Goal: Task Accomplishment & Management: Use online tool/utility

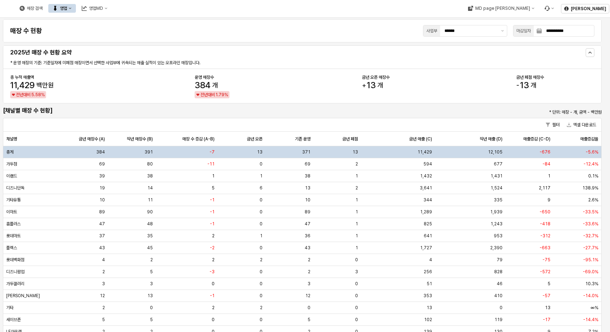
click at [76, 12] on button "영업" at bounding box center [62, 8] width 28 height 9
click at [128, 20] on div "목표매출 달성현황" at bounding box center [143, 22] width 39 height 6
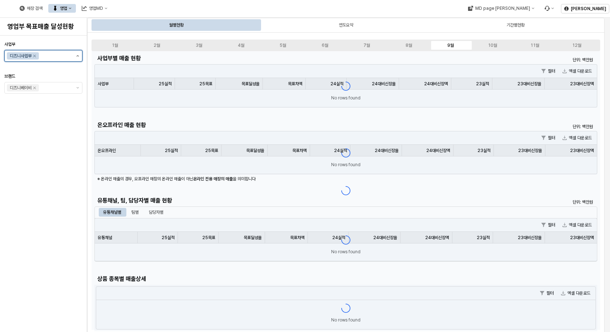
click at [78, 56] on icon "제안 사항 표시" at bounding box center [78, 55] width 3 height 1
click at [45, 72] on div "아가방사업부" at bounding box center [44, 71] width 57 height 6
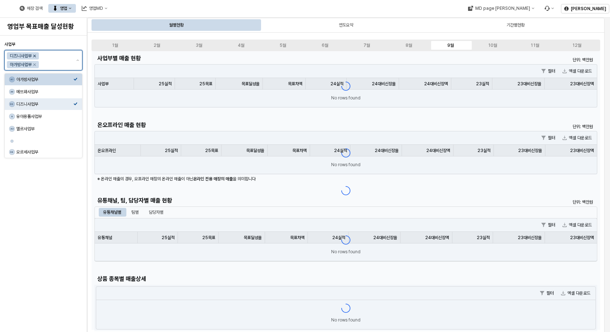
click at [36, 57] on icon "Remove 디즈니사업부" at bounding box center [35, 56] width 6 height 6
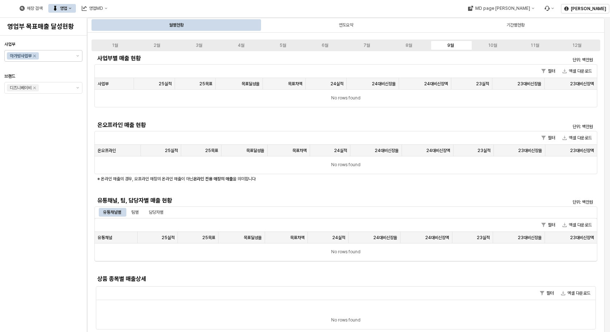
click at [31, 242] on div "사업부 아가방사업부 브랜드 디즈니베이비" at bounding box center [43, 184] width 78 height 291
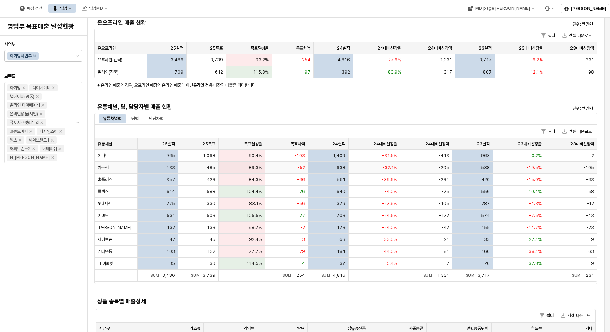
scroll to position [109, 0]
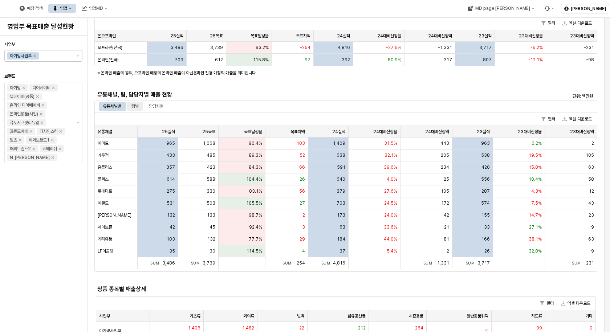
click at [137, 104] on div "팀별" at bounding box center [135, 106] width 7 height 9
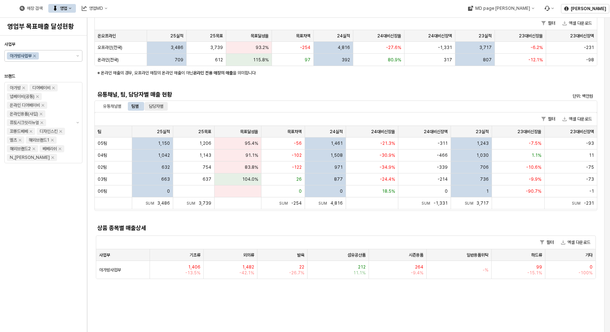
click at [163, 109] on div "담당자별" at bounding box center [156, 106] width 15 height 9
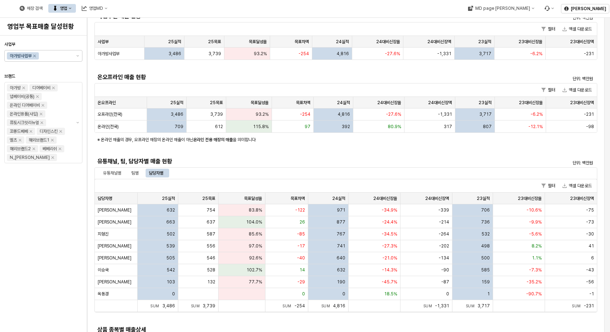
scroll to position [0, 0]
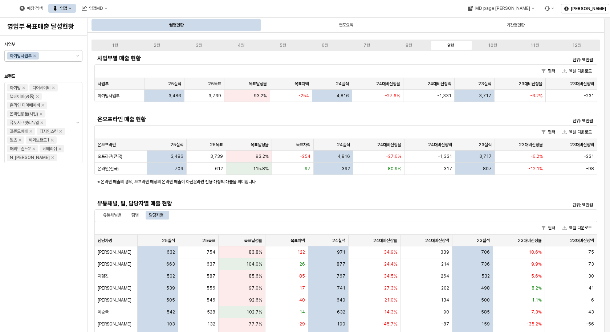
click at [65, 266] on div "사업부 아가방사업부 브랜드 아가방 디어베이비 냅베이비(공통) 온라인 디어베이비 온라인용품(사입) 퓨토시크릿리뉴얼 꼬똥드베베 디자인스킨 엘츠 해…" at bounding box center [43, 184] width 78 height 291
click at [46, 189] on div "사업부 아가방사업부 브랜드 아가방 디어베이비 냅베이비(공통) 온라인 디어베이비 온라인용품(사입) 퓨토시크릿리뉴얼 꼬똥드베베 디자인스킨 엘츠 해…" at bounding box center [43, 184] width 78 height 291
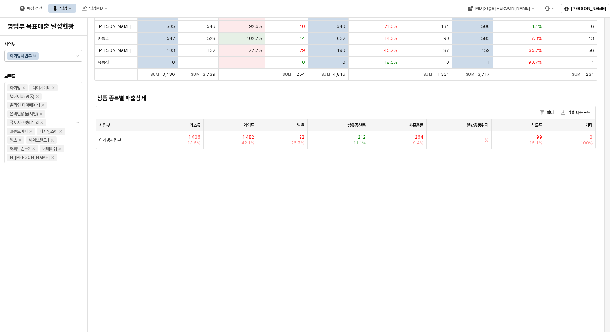
scroll to position [291, 0]
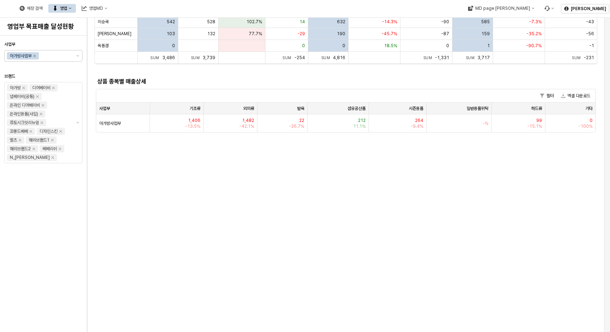
click at [219, 242] on div "1월 2월 3월 4월 5월 6월 7월 8월 9월 10월 11월 12월 사업부별 매출 현황 단위: 백만원 필터 엑셀 다운로드 사업부 사업부 25…" at bounding box center [346, 289] width 509 height 1087
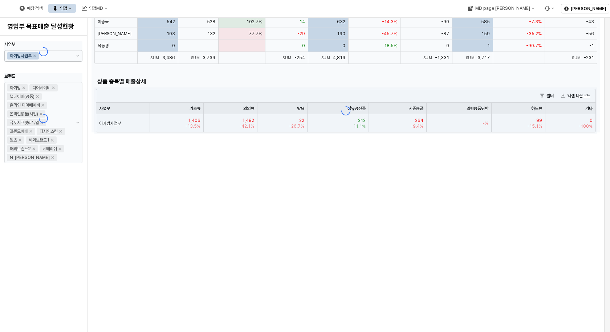
click at [203, 168] on div "1월 2월 3월 4월 5월 6월 7월 8월 9월 10월 11월 12월 사업부별 매출 현황 단위: 백만원 필터 엑셀 다운로드 사업부 사업부 25…" at bounding box center [346, 289] width 509 height 1087
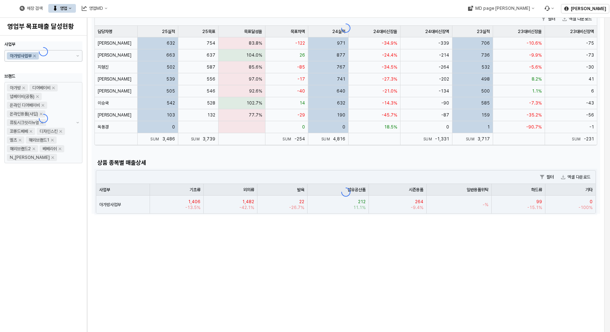
scroll to position [109, 0]
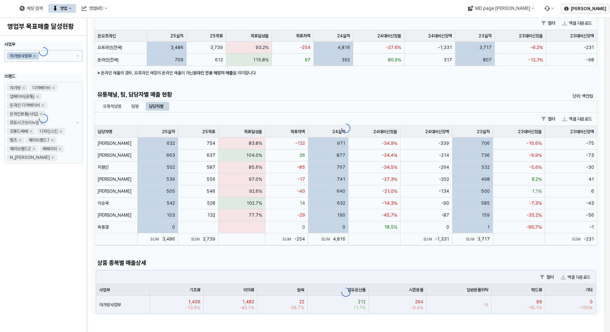
click at [106, 179] on div "App Frame" at bounding box center [346, 128] width 509 height 372
click at [162, 181] on div "App Frame" at bounding box center [346, 128] width 509 height 372
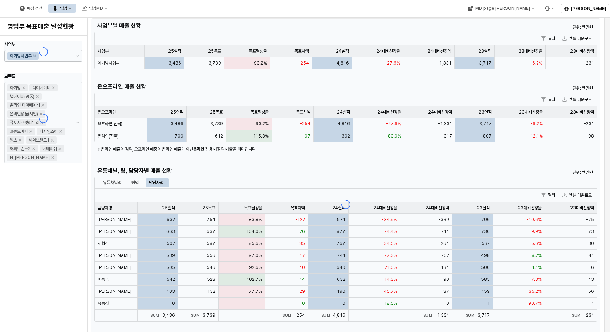
scroll to position [0, 0]
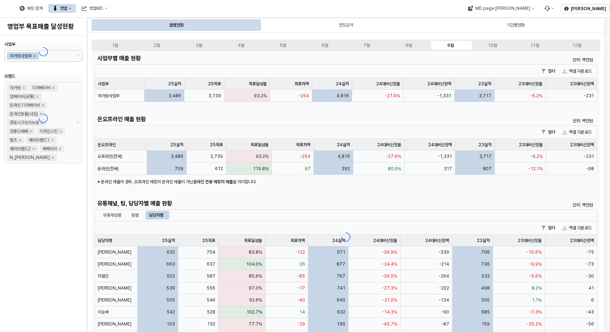
click at [54, 237] on div "사업부 아가방사업부 브랜드 아가방 디어베이비 냅베이비(공통) 온라인 디어베이비 온라인용품(사입) 퓨토시크릿리뉴얼 꼬똥드베베 디자인스킨 엘츠 해…" at bounding box center [43, 184] width 78 height 291
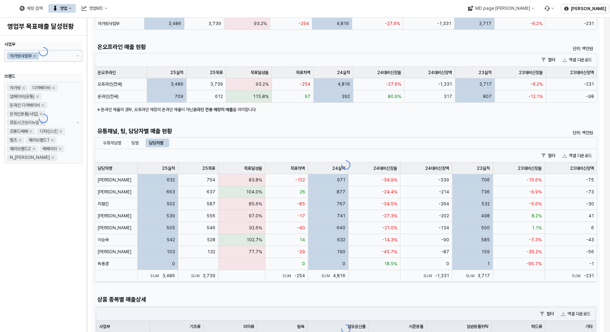
scroll to position [73, 0]
click at [120, 142] on div "App Frame" at bounding box center [346, 165] width 509 height 372
click at [228, 138] on div "App Frame" at bounding box center [346, 165] width 509 height 372
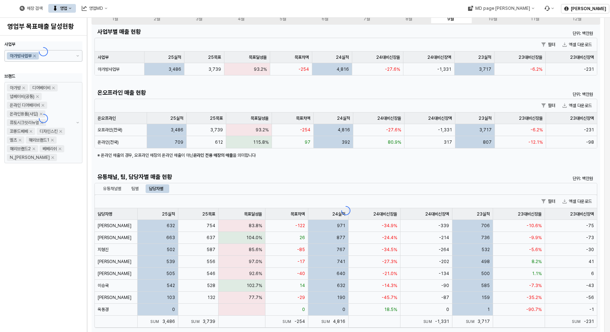
scroll to position [0, 0]
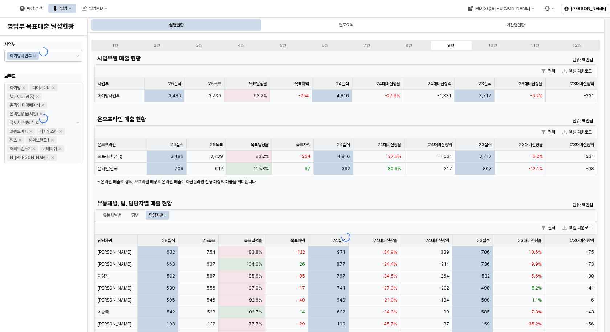
click at [76, 57] on div at bounding box center [43, 51] width 78 height 20
click at [287, 55] on div "App Frame" at bounding box center [346, 237] width 509 height 372
click at [210, 232] on div "App Frame" at bounding box center [346, 237] width 509 height 372
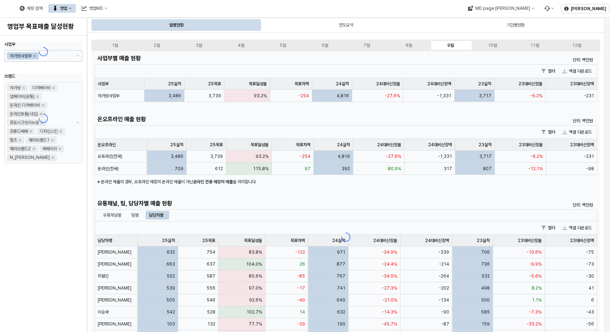
click at [222, 211] on div "App Frame" at bounding box center [346, 237] width 509 height 372
click at [252, 211] on div "App Frame" at bounding box center [346, 237] width 509 height 372
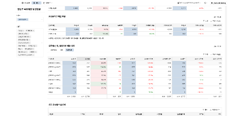
scroll to position [73, 0]
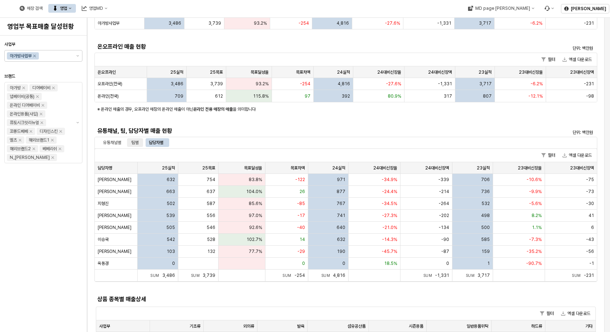
click at [135, 146] on div "팀별" at bounding box center [135, 142] width 7 height 9
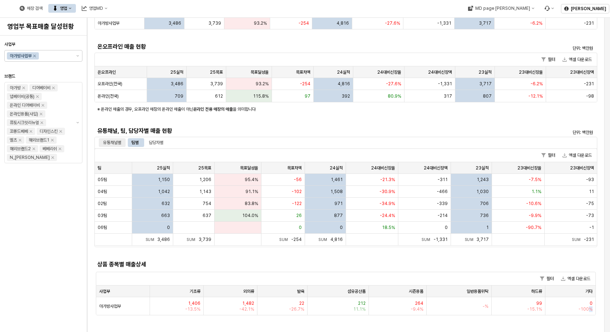
click at [118, 143] on div "유통채널별" at bounding box center [112, 142] width 18 height 9
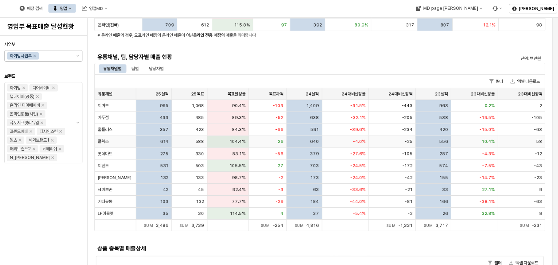
scroll to position [145, 0]
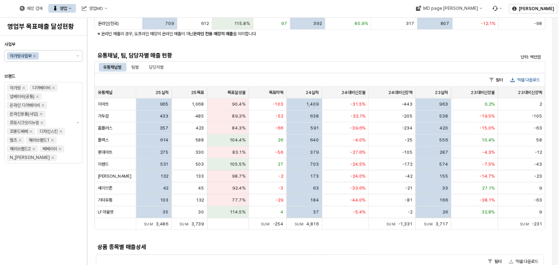
click at [522, 79] on button "엑셀 다운로드" at bounding box center [524, 80] width 35 height 9
